Goal: Navigation & Orientation: Find specific page/section

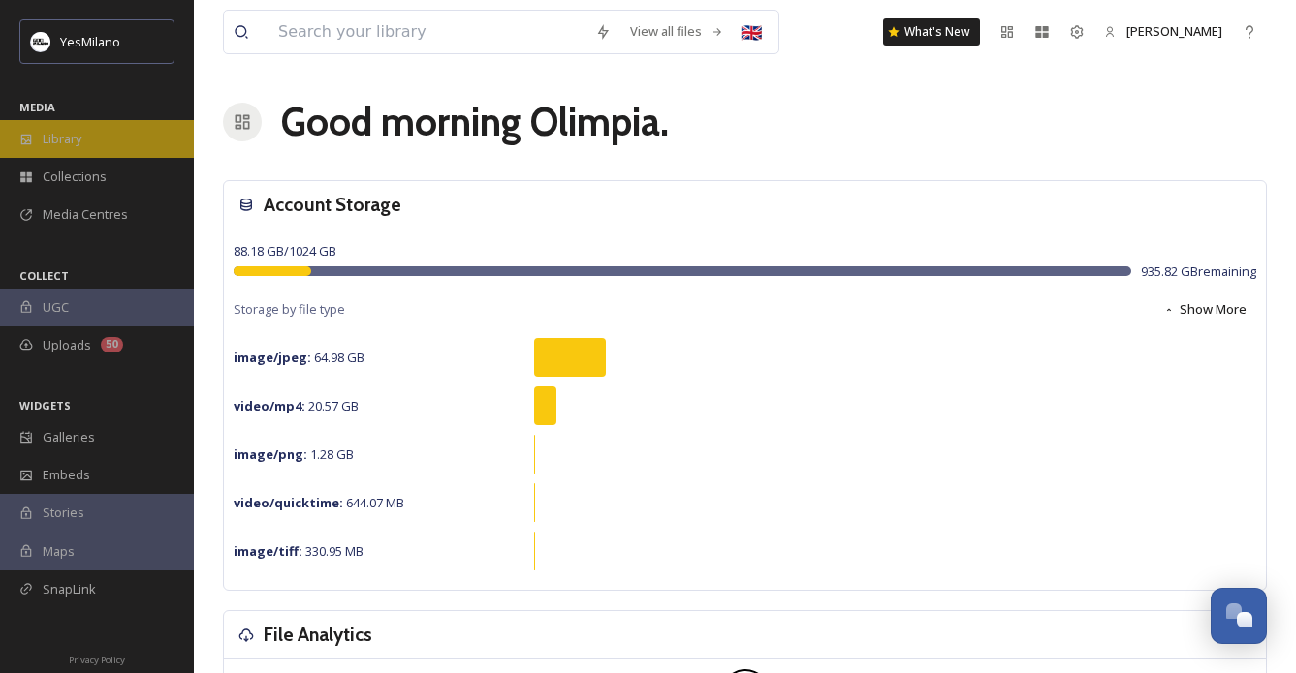
click at [73, 138] on span "Library" at bounding box center [62, 139] width 39 height 18
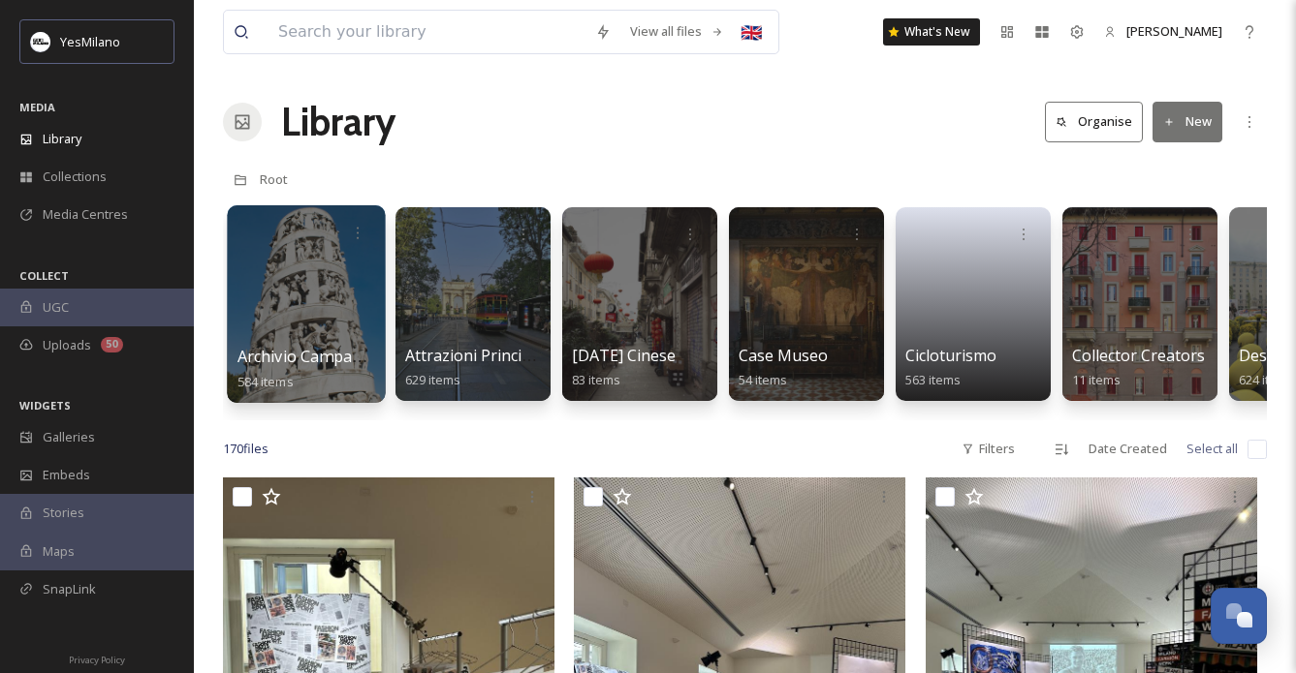
click at [286, 299] on div at bounding box center [306, 304] width 158 height 198
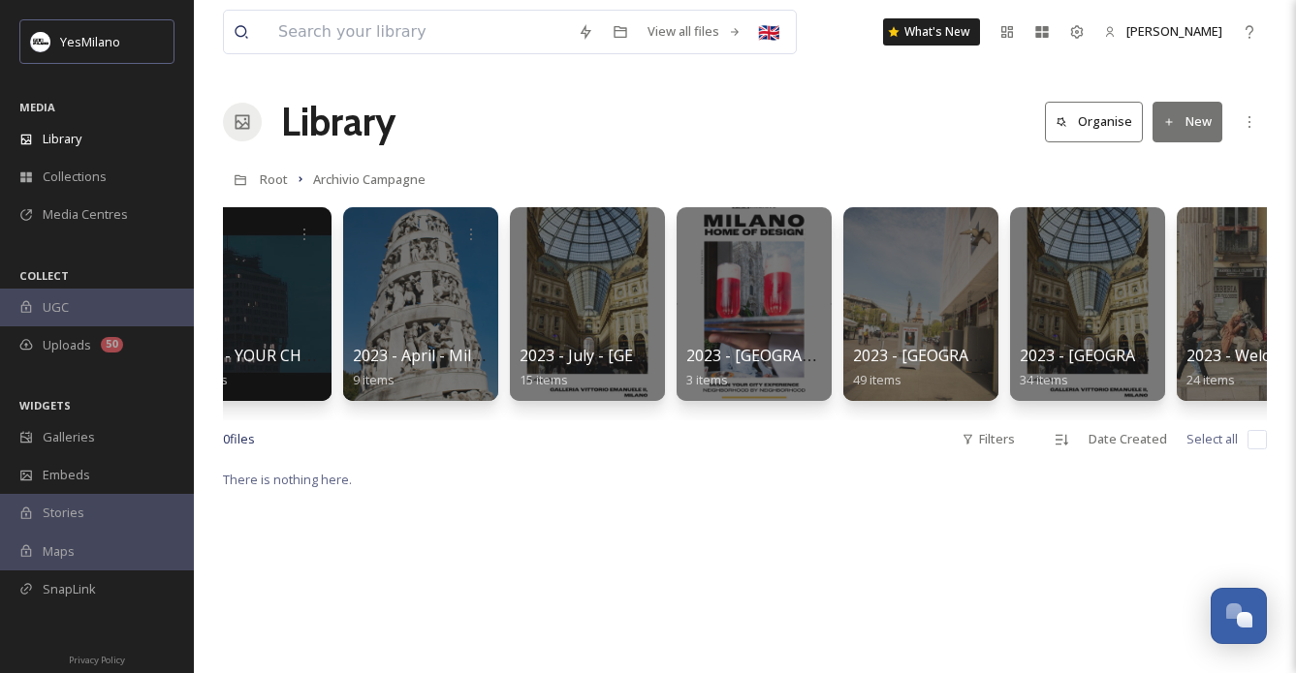
scroll to position [0, 1425]
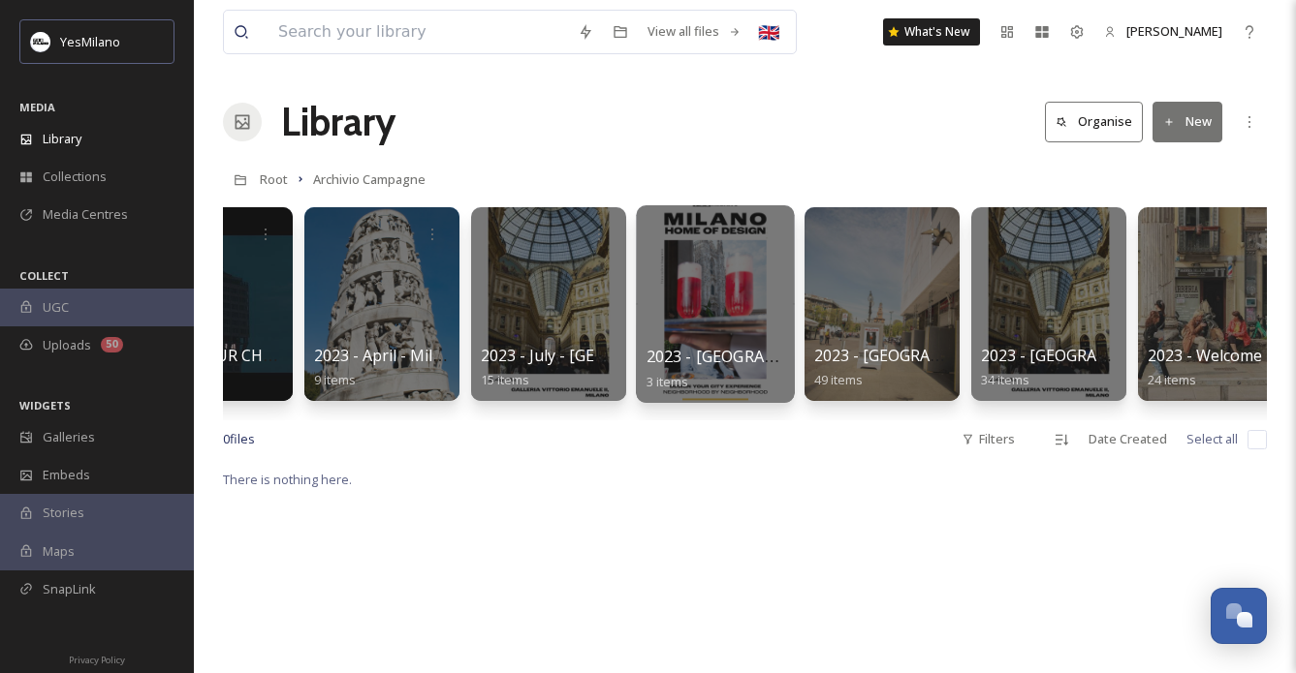
click at [690, 324] on div at bounding box center [715, 304] width 158 height 198
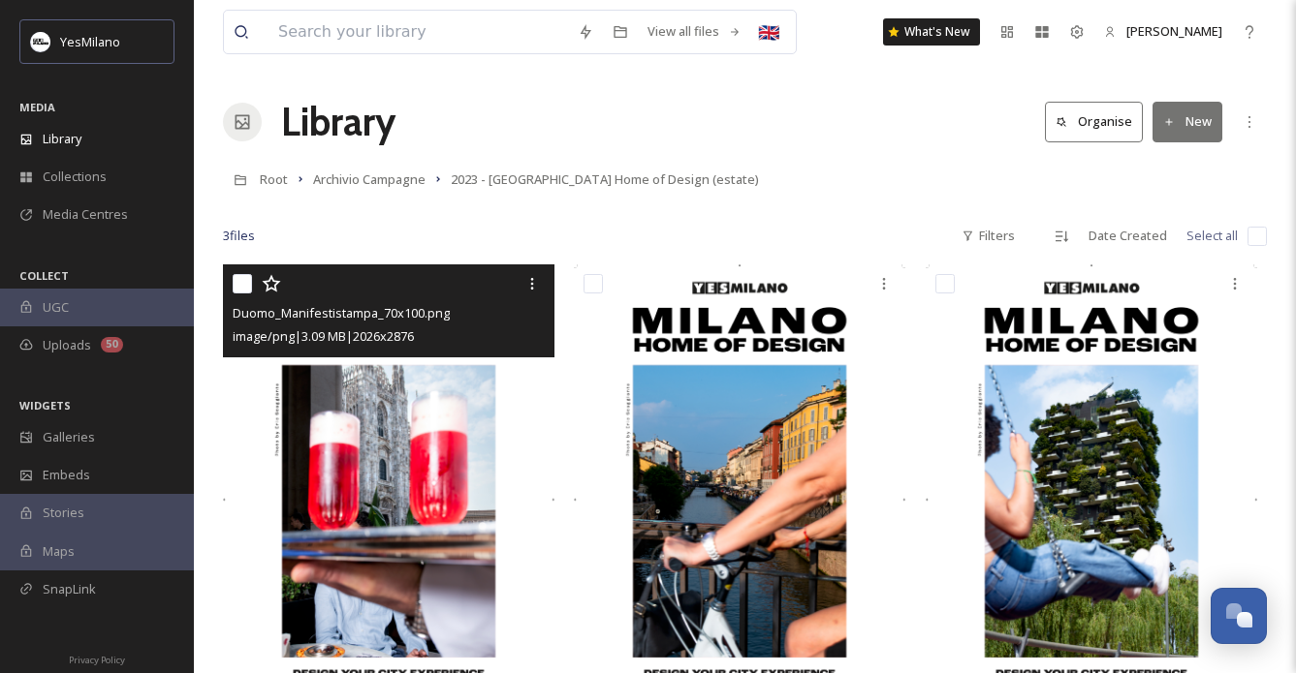
click at [318, 508] on img at bounding box center [388, 500] width 331 height 470
